Goal: Information Seeking & Learning: Learn about a topic

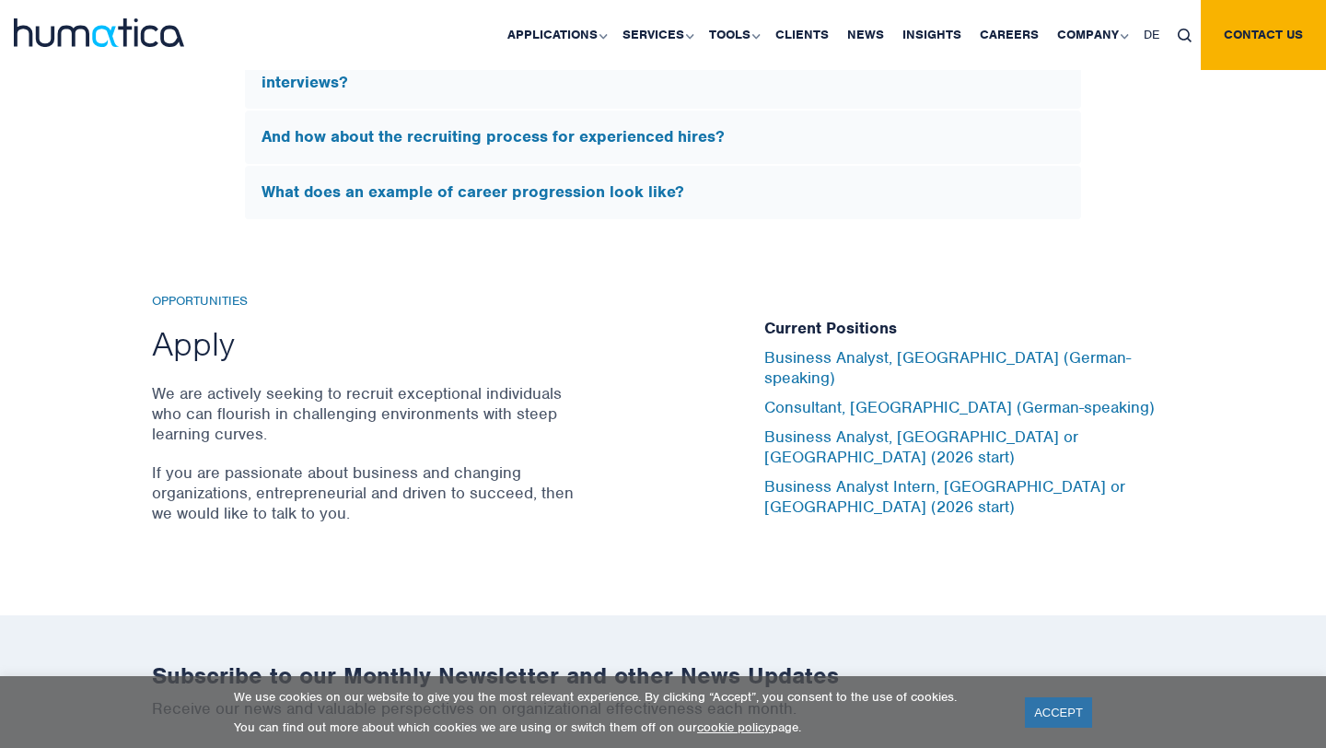
scroll to position [6416, 0]
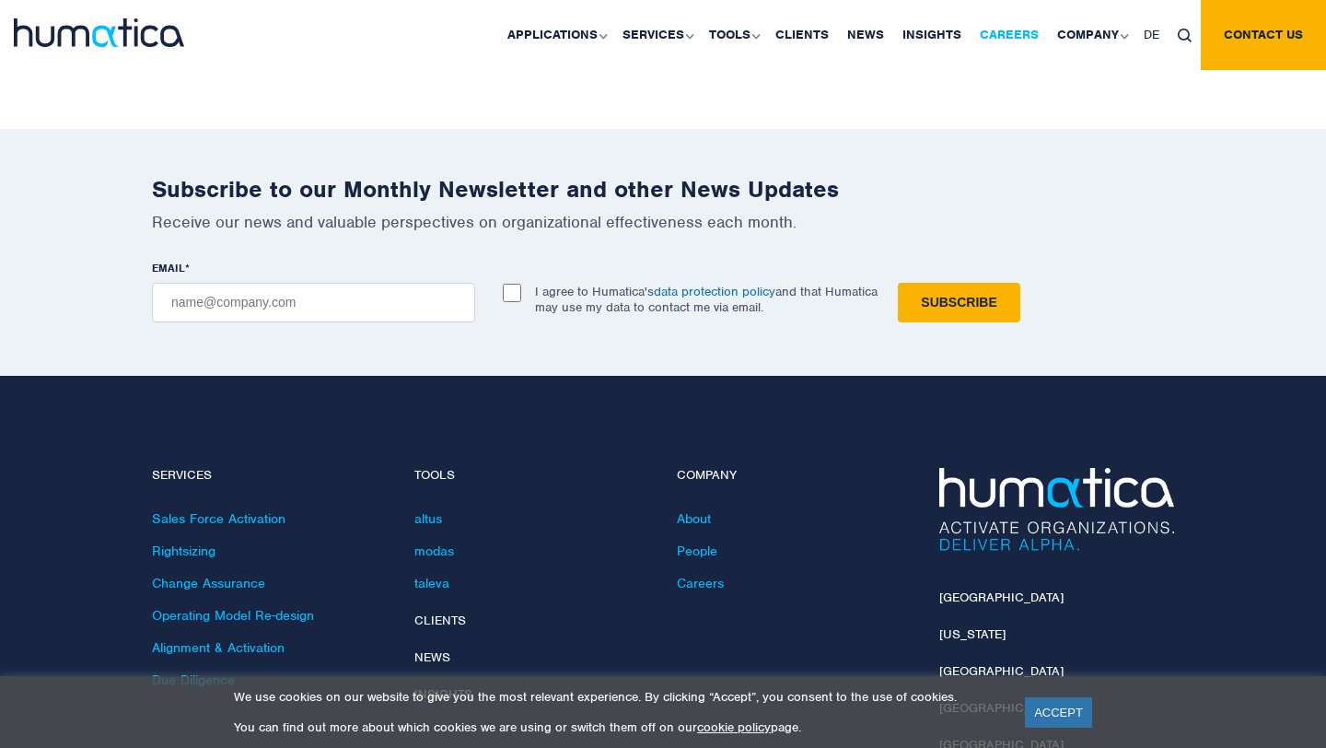
click at [1025, 33] on link "Careers" at bounding box center [1009, 35] width 77 height 70
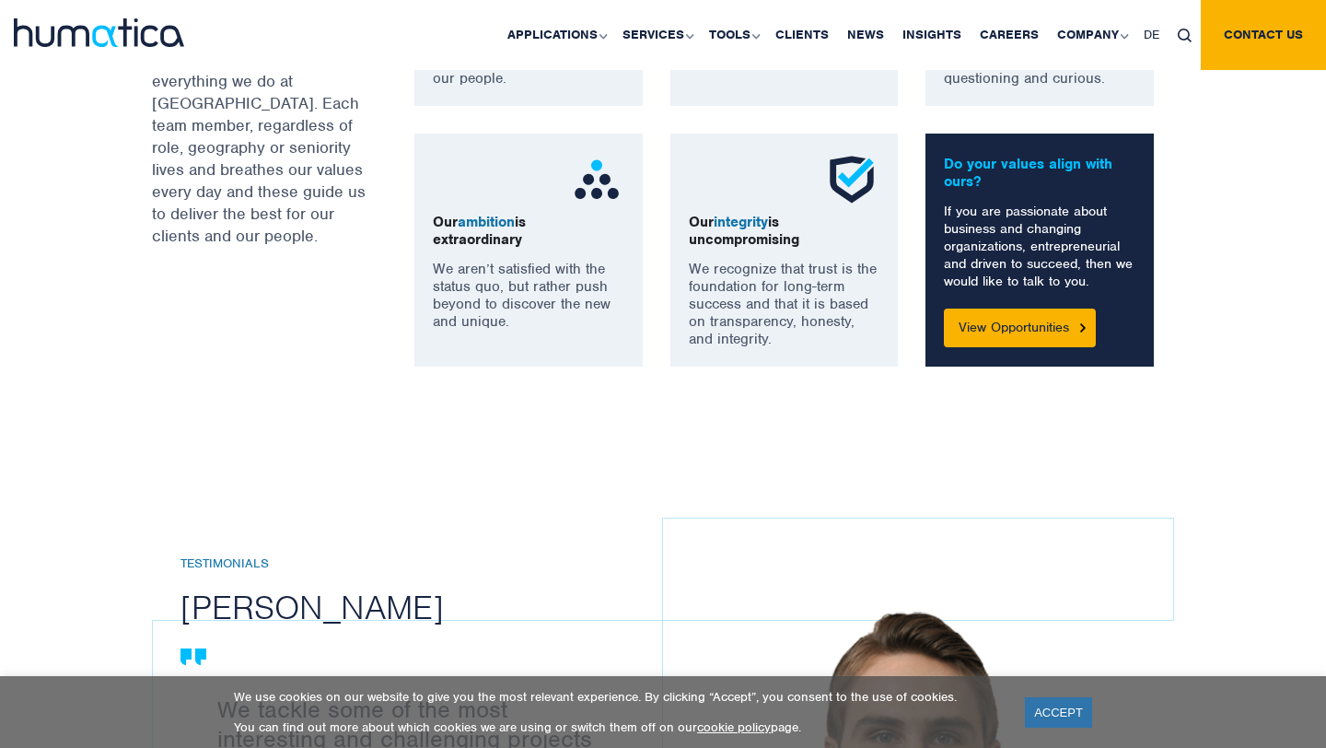
scroll to position [1586, 0]
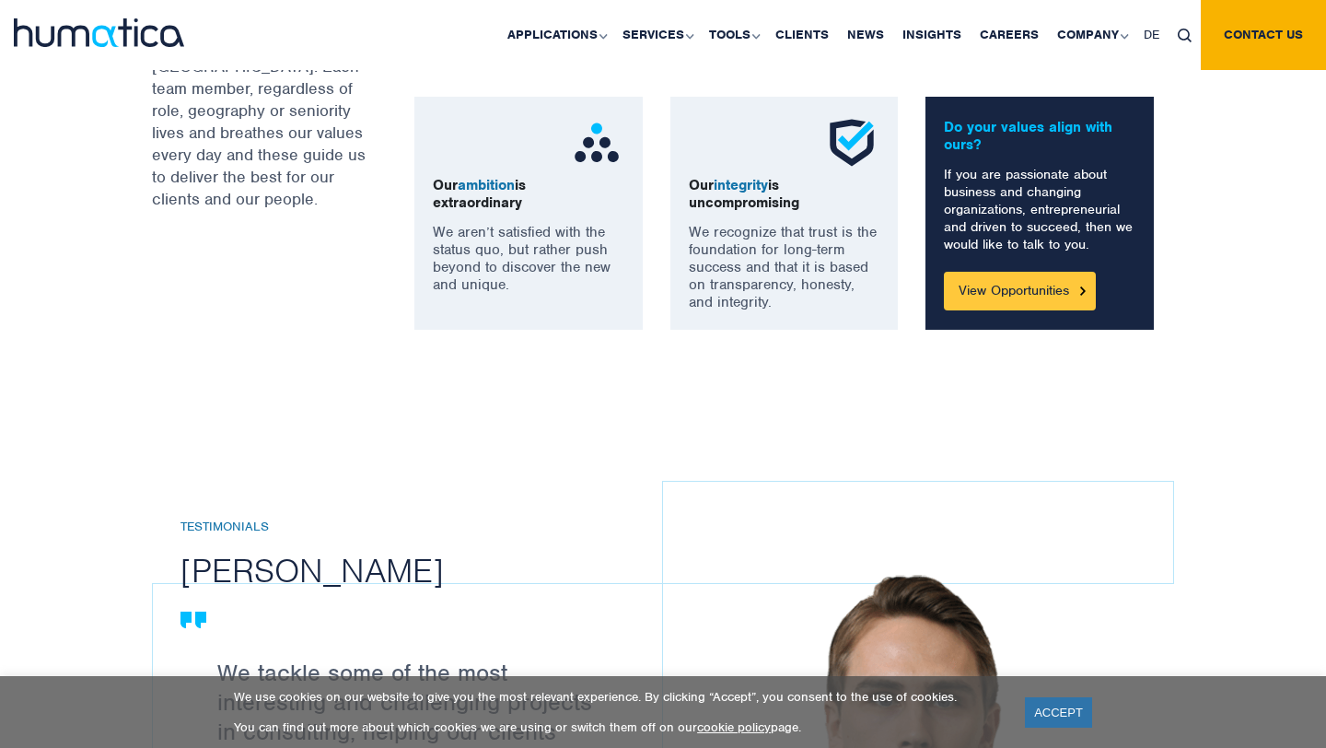
click at [1020, 293] on link "View Opportunities" at bounding box center [1020, 291] width 152 height 39
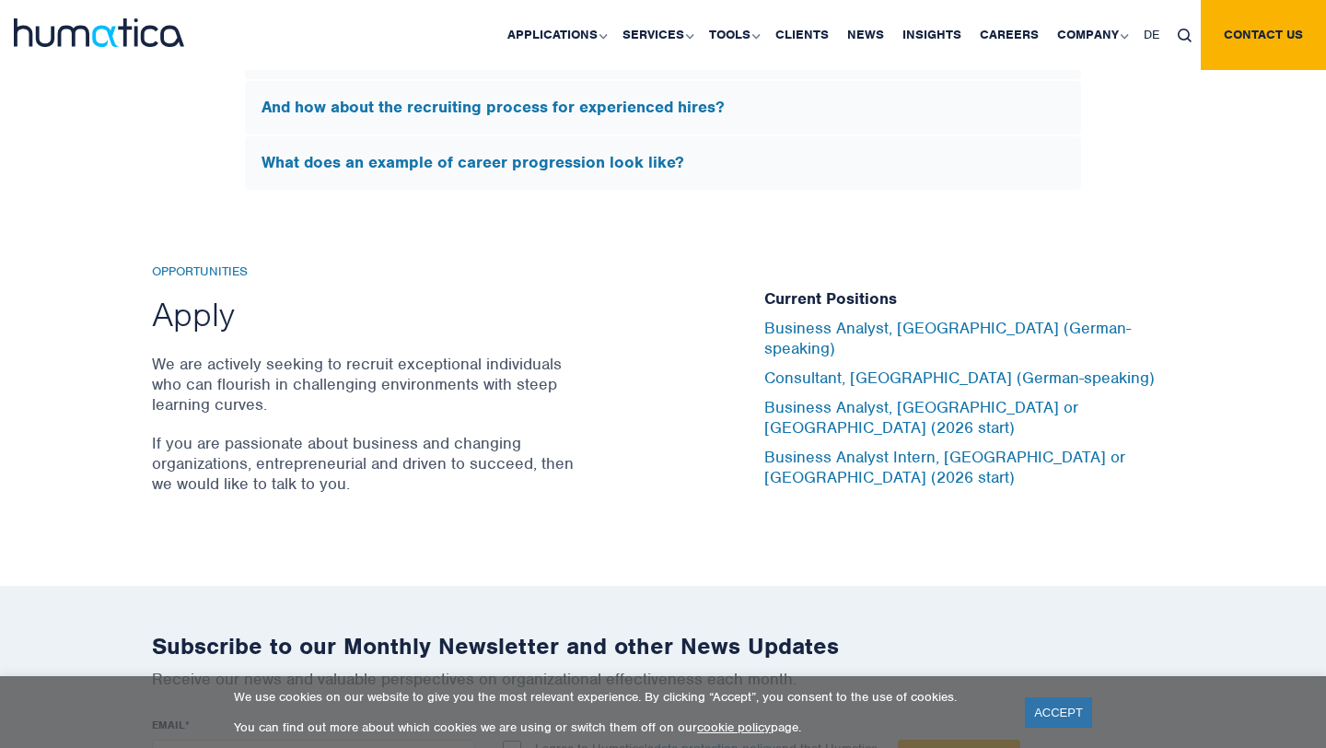
scroll to position [5957, 0]
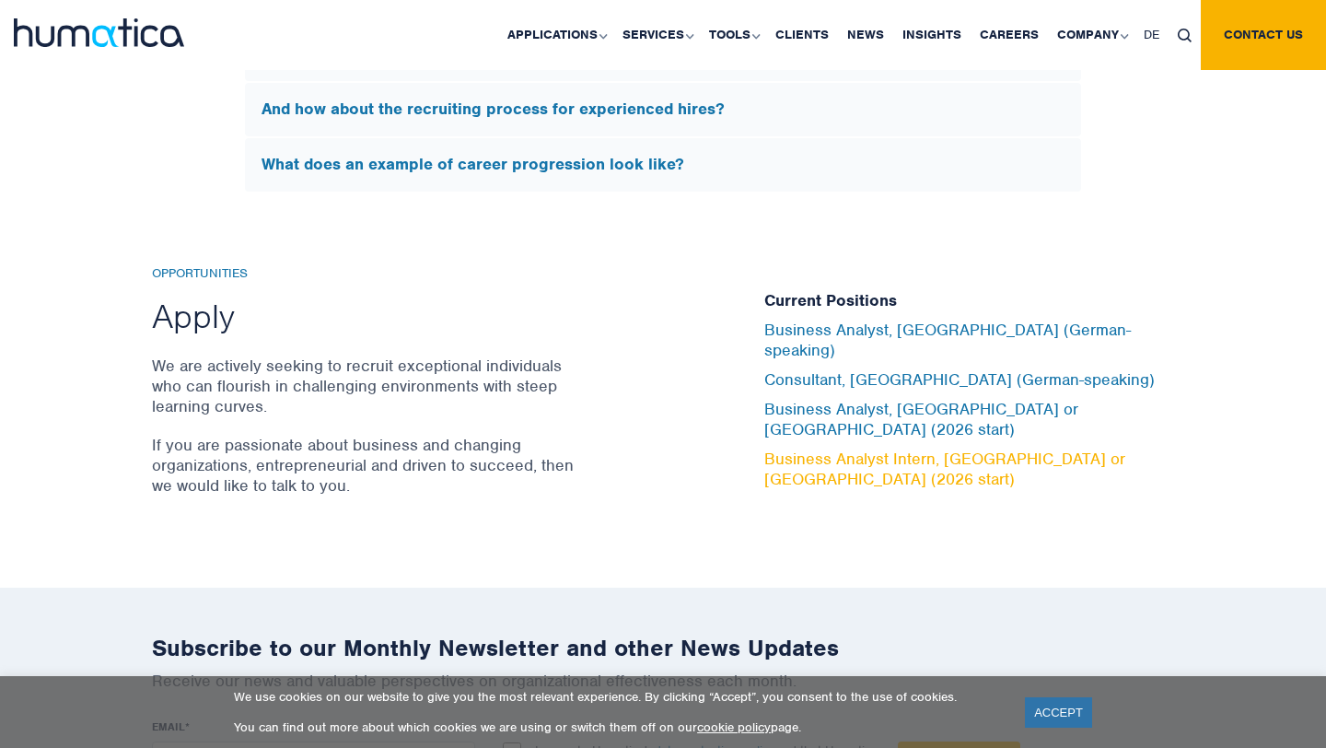
click at [899, 449] on link "Business Analyst Intern, London or Munich (2026 start)" at bounding box center [945, 469] width 361 height 41
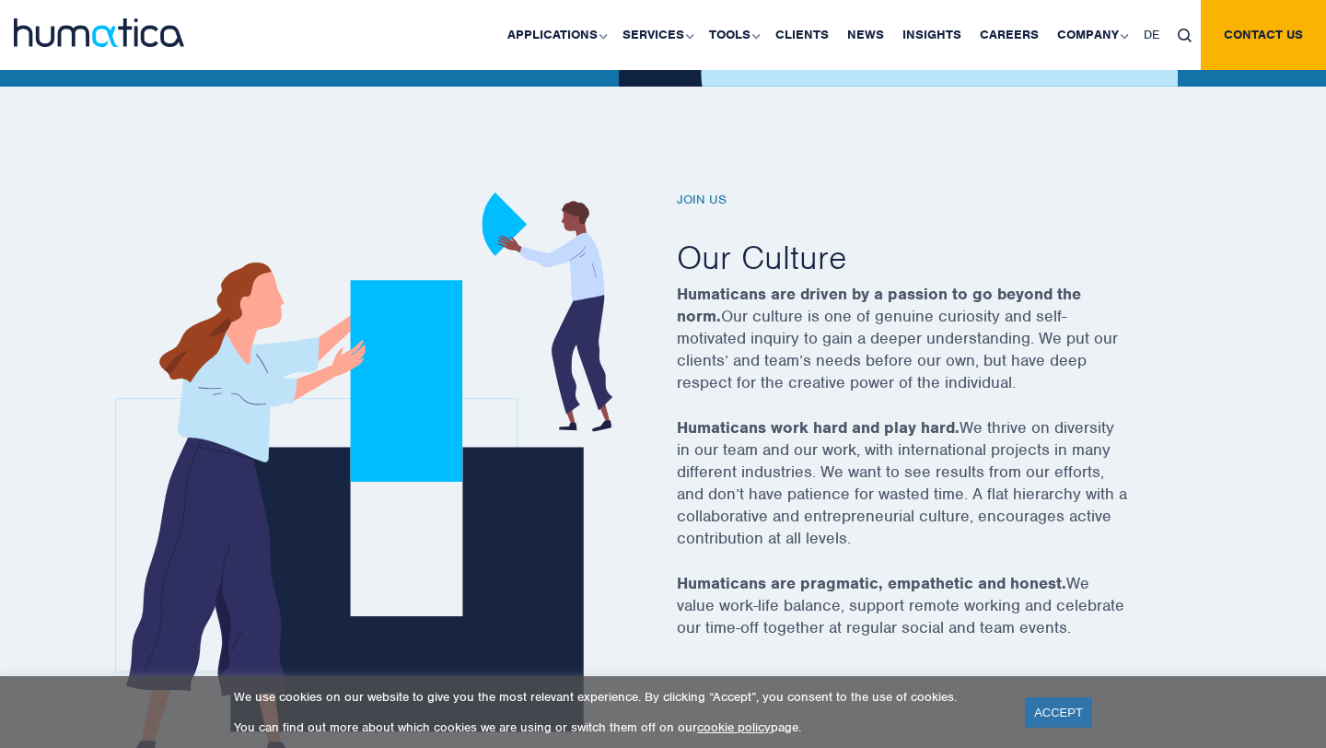
scroll to position [1304, 0]
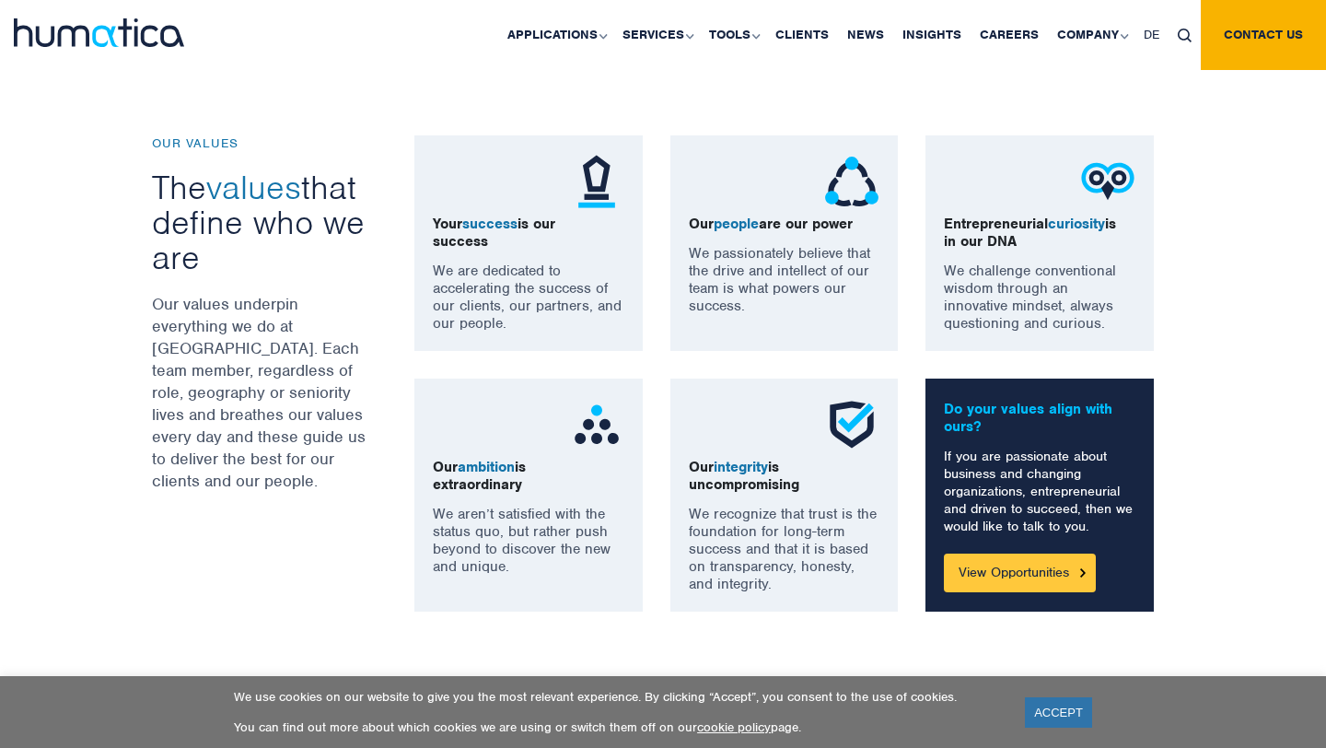
click at [1040, 587] on link "View Opportunities" at bounding box center [1020, 573] width 152 height 39
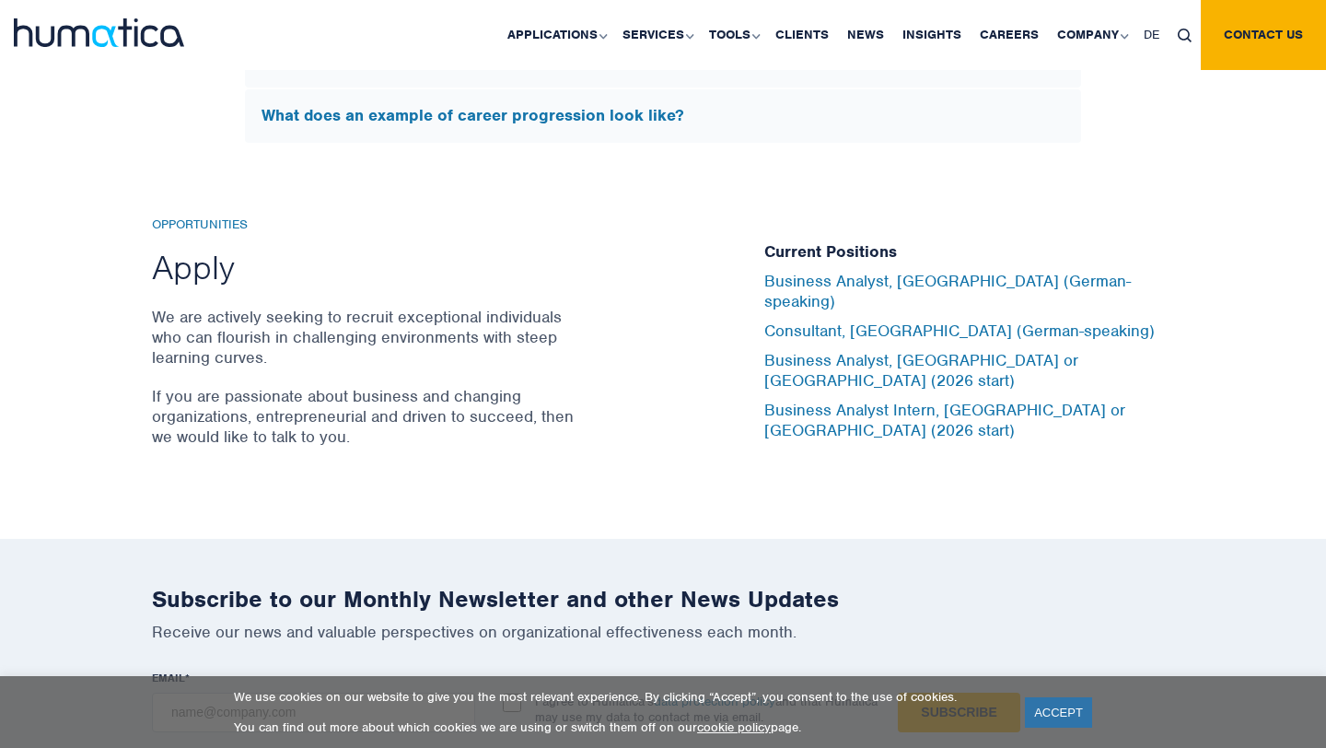
scroll to position [6003, 0]
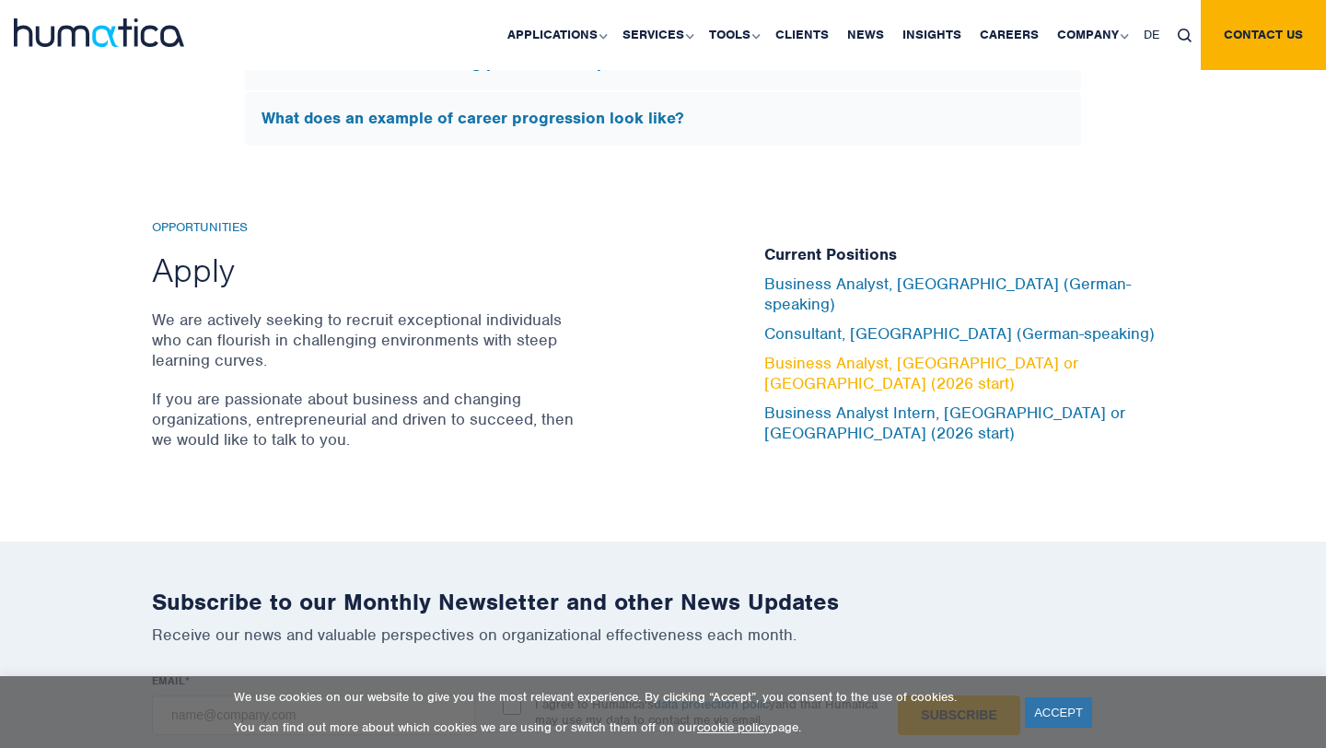
click at [958, 363] on link "Business Analyst, London or Munich (2026 start)" at bounding box center [922, 373] width 314 height 41
